Goal: Task Accomplishment & Management: Manage account settings

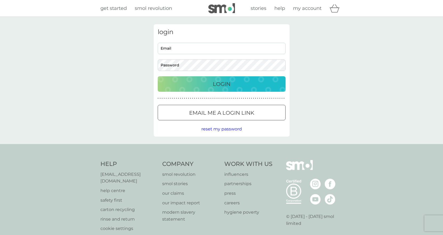
type input "[EMAIL_ADDRESS][DOMAIN_NAME]"
click at [208, 87] on div "Login" at bounding box center [221, 84] width 117 height 9
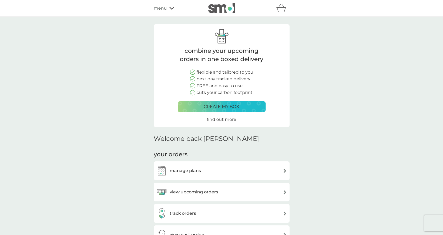
click at [184, 169] on h3 "manage plans" at bounding box center [185, 170] width 31 height 7
click at [176, 170] on h3 "manage plans" at bounding box center [185, 170] width 31 height 7
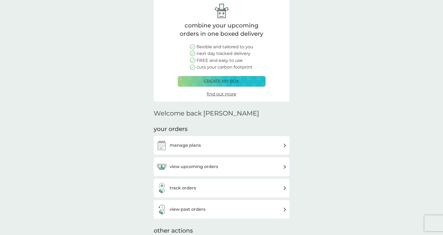
scroll to position [53, 0]
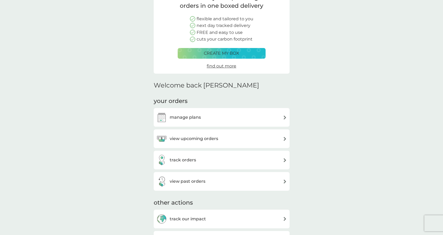
click at [193, 139] on h3 "view upcoming orders" at bounding box center [194, 138] width 49 height 7
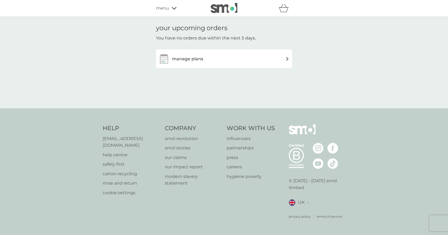
click at [201, 58] on h3 "manage plans" at bounding box center [187, 58] width 31 height 7
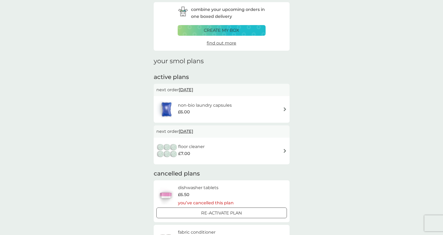
scroll to position [53, 0]
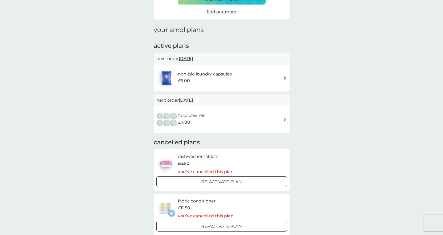
click at [285, 75] on div "non-bio laundry capsules £6.00" at bounding box center [221, 78] width 131 height 19
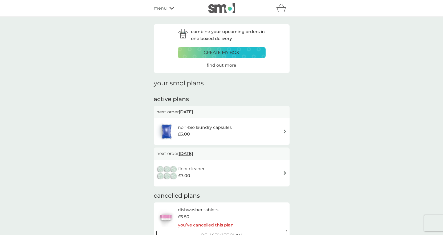
scroll to position [53, 0]
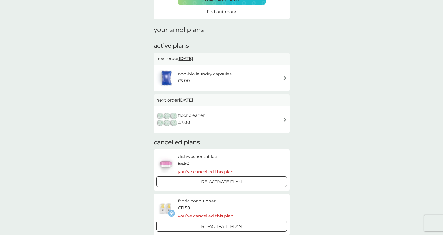
click at [186, 100] on span "1 Dec 2025" at bounding box center [186, 100] width 14 height 10
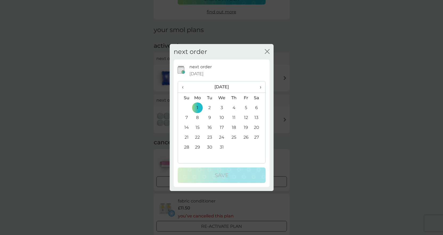
click at [268, 50] on icon "close" at bounding box center [267, 51] width 5 height 5
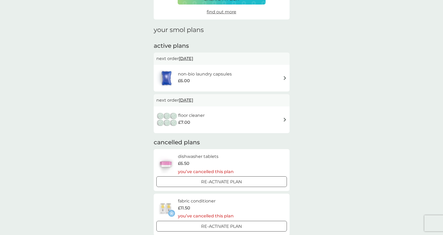
scroll to position [0, 0]
